Goal: Information Seeking & Learning: Learn about a topic

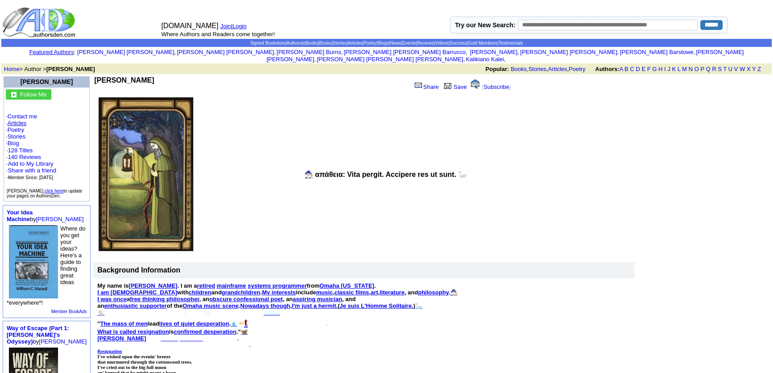
click at [21, 120] on link "Articles" at bounding box center [17, 123] width 19 height 7
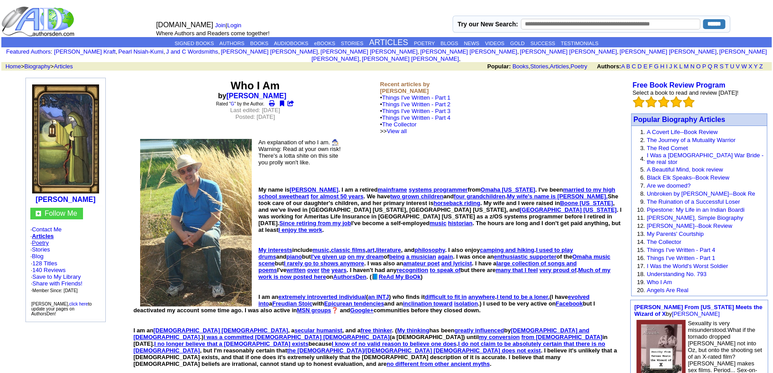
click at [41, 239] on link "Poetry" at bounding box center [40, 242] width 17 height 7
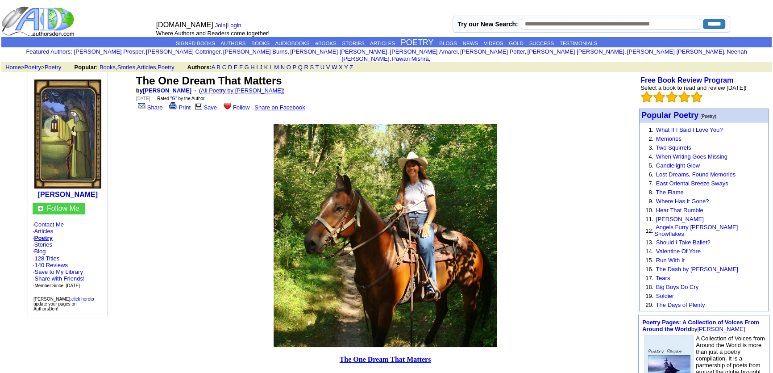
click at [241, 87] on link "All Poetry by Mark Sebring" at bounding box center [242, 90] width 82 height 7
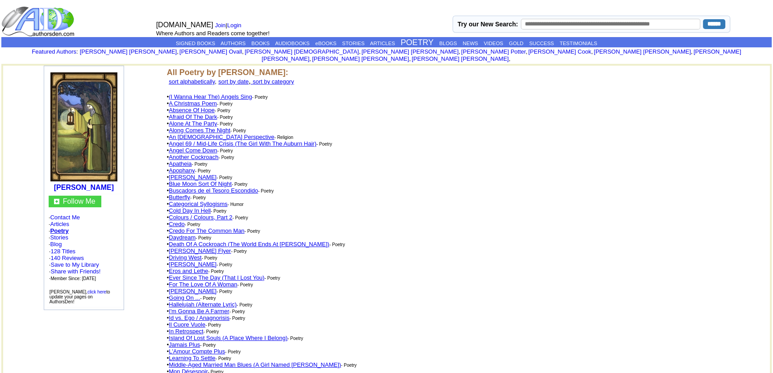
click at [203, 134] on link "An [DEMOGRAPHIC_DATA] Perspective" at bounding box center [221, 137] width 105 height 7
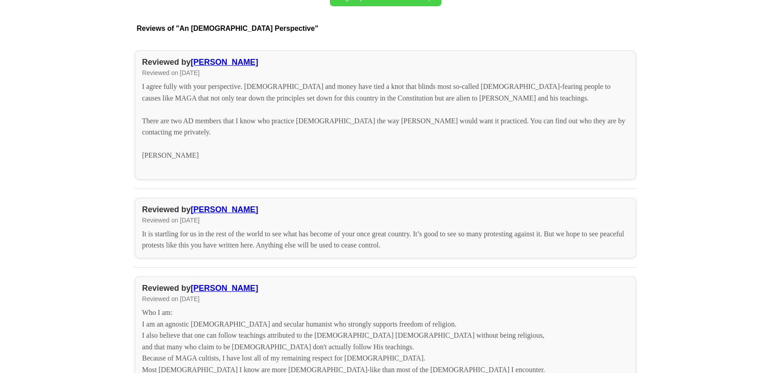
scroll to position [1123, 0]
